Goal: Information Seeking & Learning: Learn about a topic

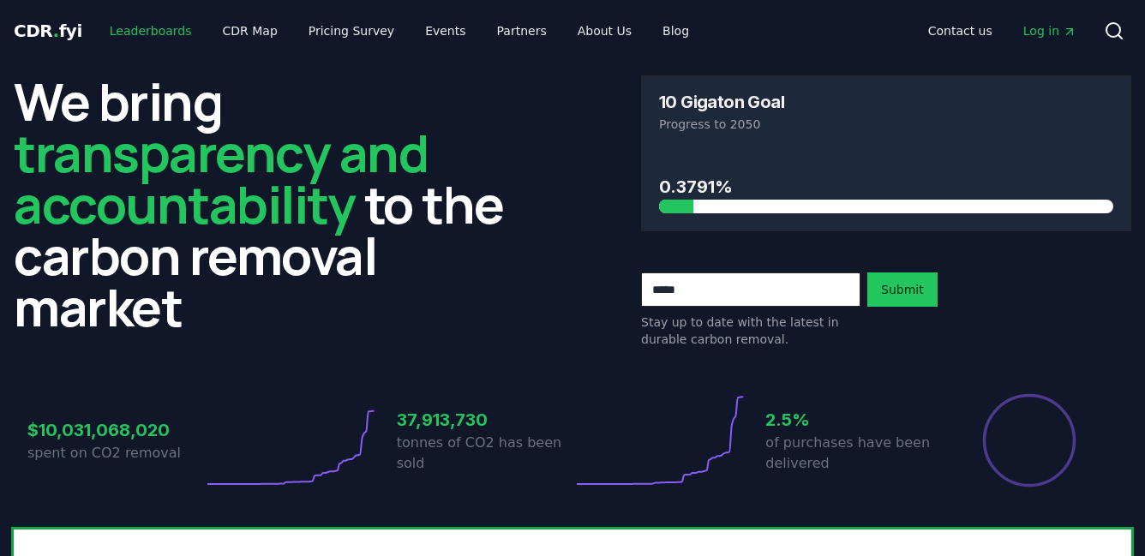
click at [150, 29] on link "Leaderboards" at bounding box center [151, 30] width 110 height 31
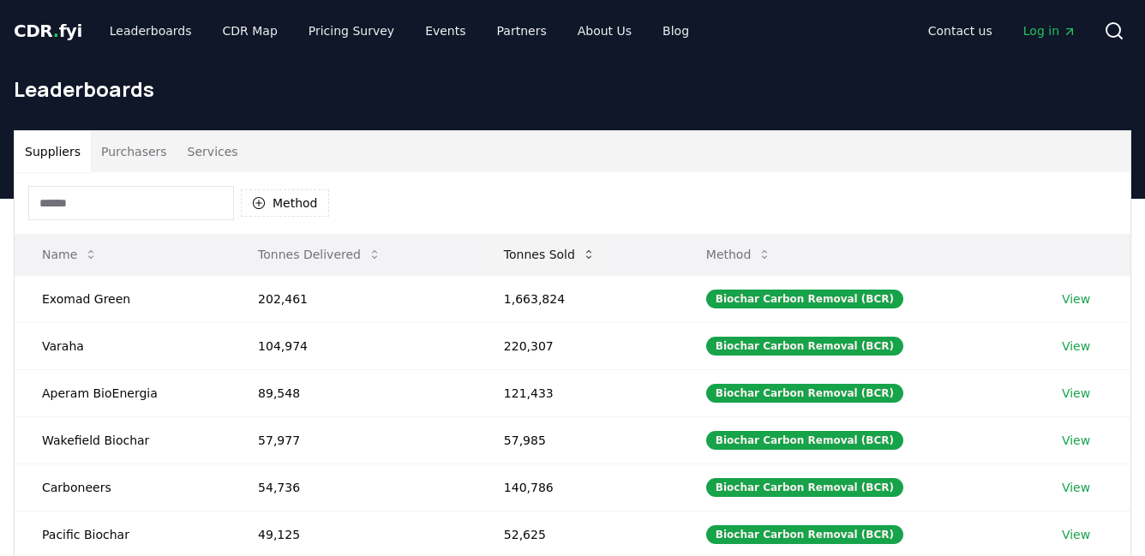
click at [532, 253] on button "Tonnes Sold" at bounding box center [549, 254] width 119 height 34
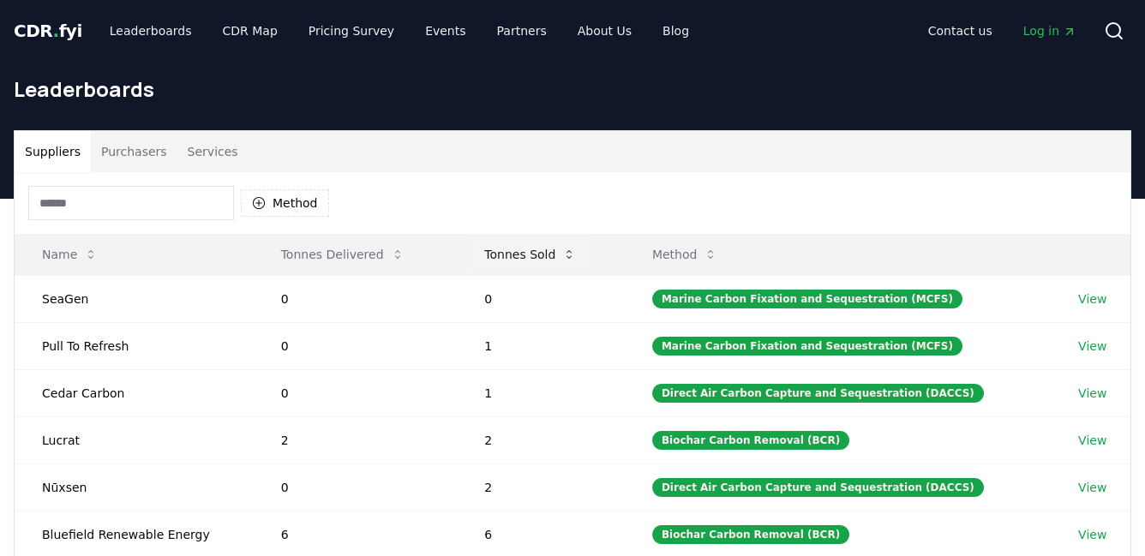
click at [532, 253] on button "Tonnes Sold" at bounding box center [529, 254] width 119 height 34
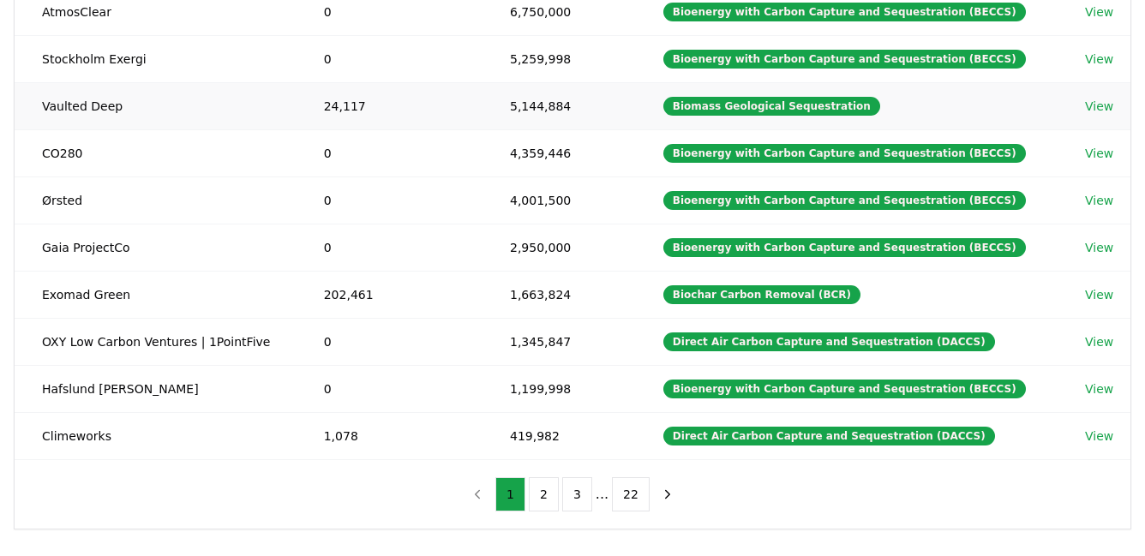
scroll to position [295, 0]
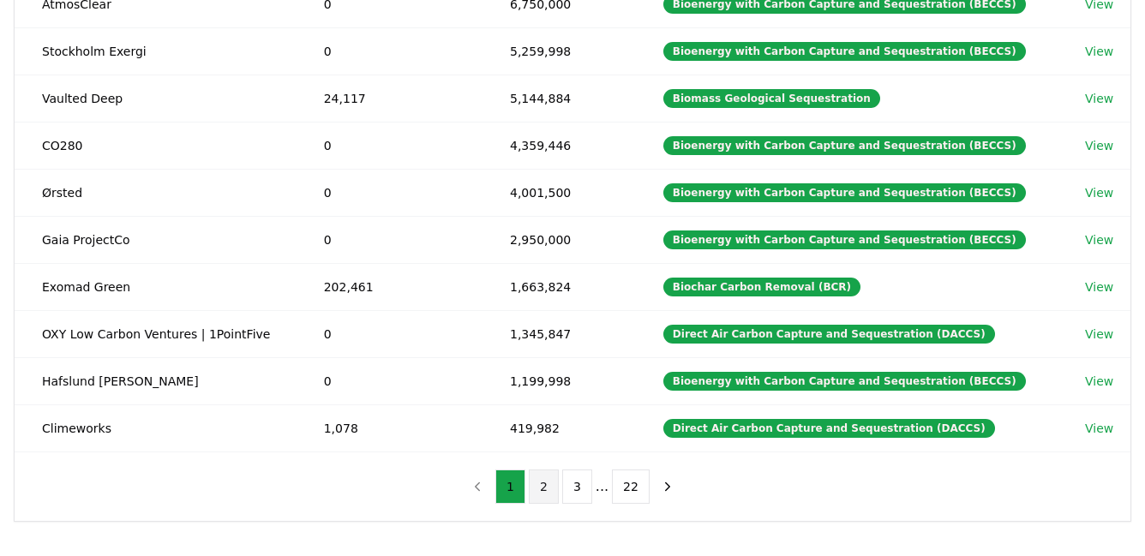
click at [542, 479] on button "2" at bounding box center [544, 487] width 30 height 34
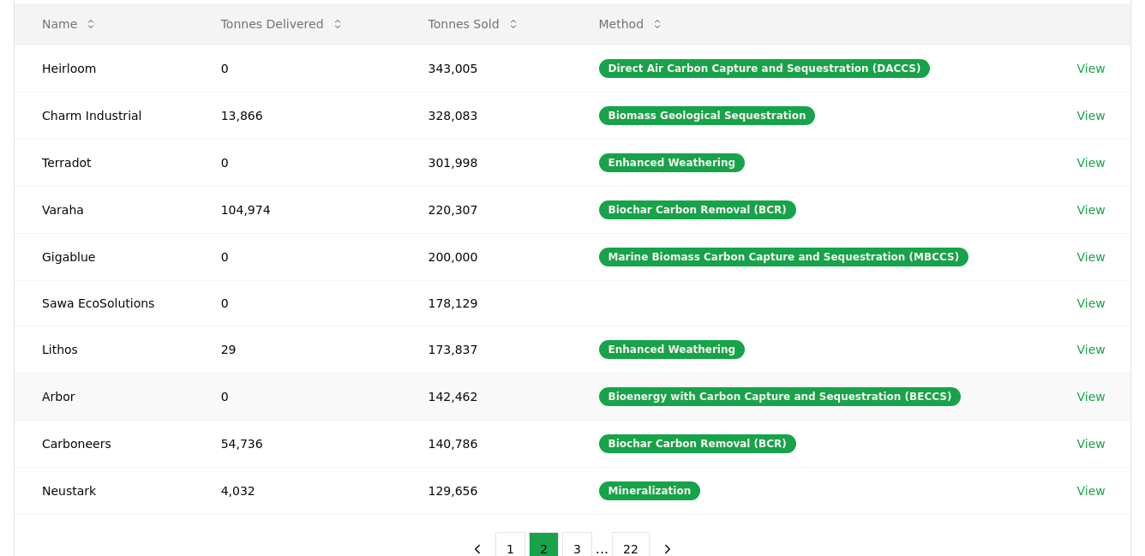
scroll to position [224, 0]
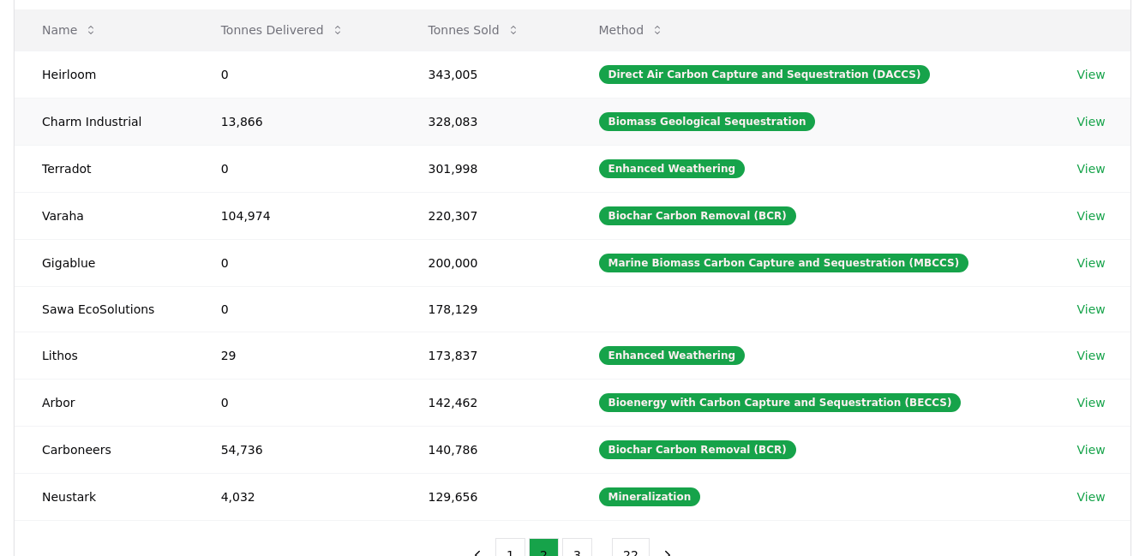
click at [1078, 121] on link "View" at bounding box center [1090, 121] width 28 height 17
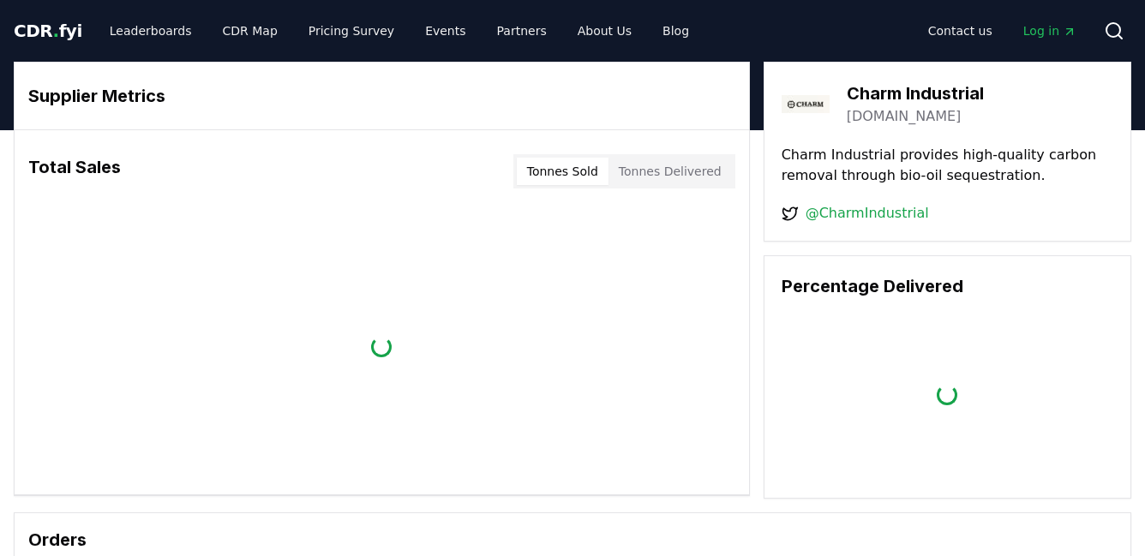
click at [1051, 39] on span "Log in" at bounding box center [1049, 30] width 53 height 17
